Goal: Transaction & Acquisition: Purchase product/service

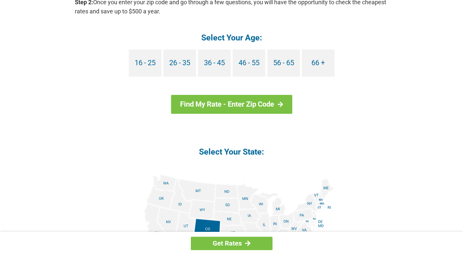
scroll to position [653, 0]
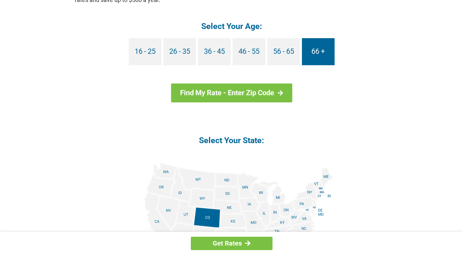
click at [316, 53] on link "66 +" at bounding box center [318, 51] width 33 height 27
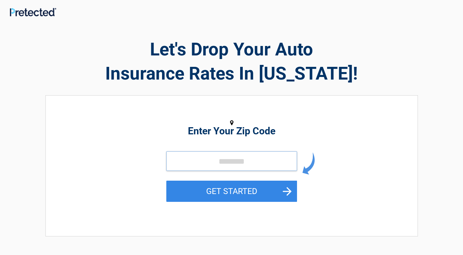
click at [213, 167] on input "tel" at bounding box center [231, 162] width 131 height 20
click at [215, 166] on input "tel" at bounding box center [231, 162] width 131 height 20
click at [248, 164] on input "tel" at bounding box center [231, 162] width 131 height 20
click at [186, 164] on input "tel" at bounding box center [231, 162] width 131 height 20
drag, startPoint x: 283, startPoint y: 162, endPoint x: 215, endPoint y: 160, distance: 68.6
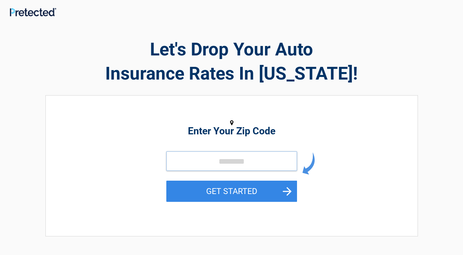
click at [215, 160] on input "tel" at bounding box center [231, 162] width 131 height 20
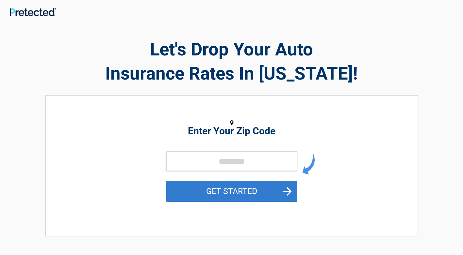
click at [199, 187] on button "GET STARTED" at bounding box center [231, 191] width 131 height 21
click at [290, 190] on button "GET STARTED" at bounding box center [231, 191] width 131 height 21
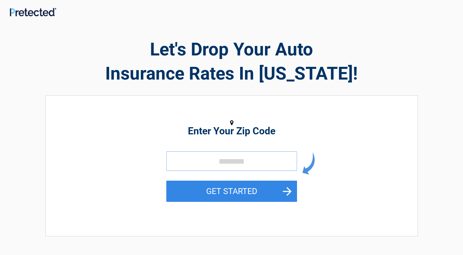
click at [225, 164] on input "tel" at bounding box center [231, 162] width 131 height 20
click at [243, 164] on input "tel" at bounding box center [231, 162] width 131 height 20
drag, startPoint x: 200, startPoint y: 160, endPoint x: 196, endPoint y: 160, distance: 3.6
click at [196, 160] on input "tel" at bounding box center [231, 162] width 131 height 20
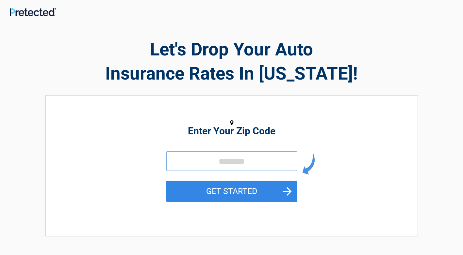
click at [216, 162] on input "tel" at bounding box center [231, 162] width 131 height 20
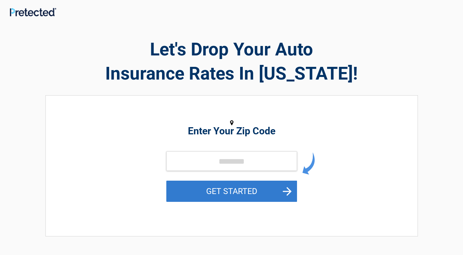
click at [236, 188] on button "GET STARTED" at bounding box center [231, 191] width 131 height 21
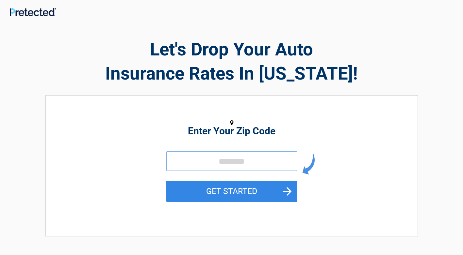
click at [192, 159] on input "tel" at bounding box center [231, 162] width 131 height 20
drag, startPoint x: 252, startPoint y: 161, endPoint x: 189, endPoint y: 164, distance: 63.7
click at [189, 164] on input "tel" at bounding box center [231, 162] width 131 height 20
click at [187, 164] on input "tel" at bounding box center [231, 162] width 131 height 20
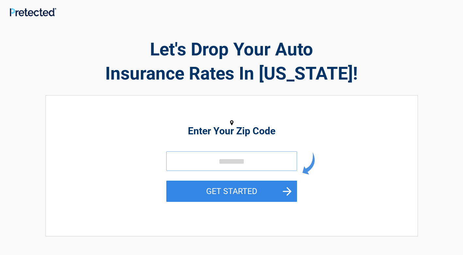
click at [187, 164] on input "tel" at bounding box center [231, 162] width 131 height 20
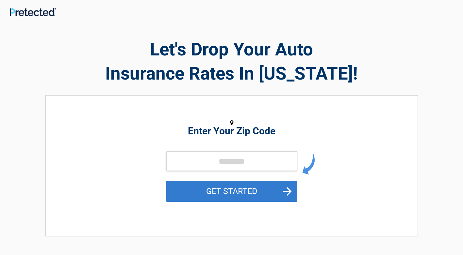
click at [227, 188] on button "GET STARTED" at bounding box center [231, 191] width 131 height 21
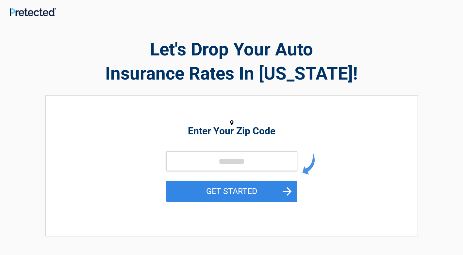
drag, startPoint x: 199, startPoint y: 209, endPoint x: 357, endPoint y: 213, distance: 158.4
click at [361, 213] on div "GET STARTED" at bounding box center [232, 184] width 300 height 65
click at [187, 164] on input "tel" at bounding box center [231, 162] width 131 height 20
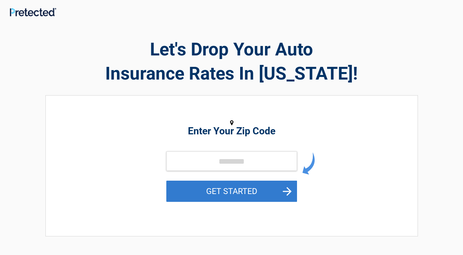
click at [279, 192] on button "GET STARTED" at bounding box center [231, 191] width 131 height 21
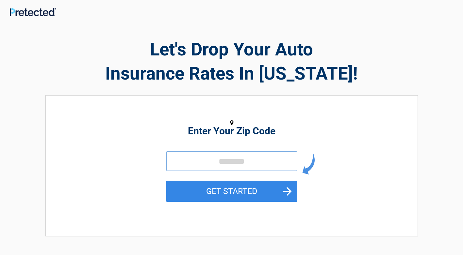
click at [267, 161] on input "tel" at bounding box center [231, 162] width 131 height 20
